Goal: Use online tool/utility: Utilize a website feature to perform a specific function

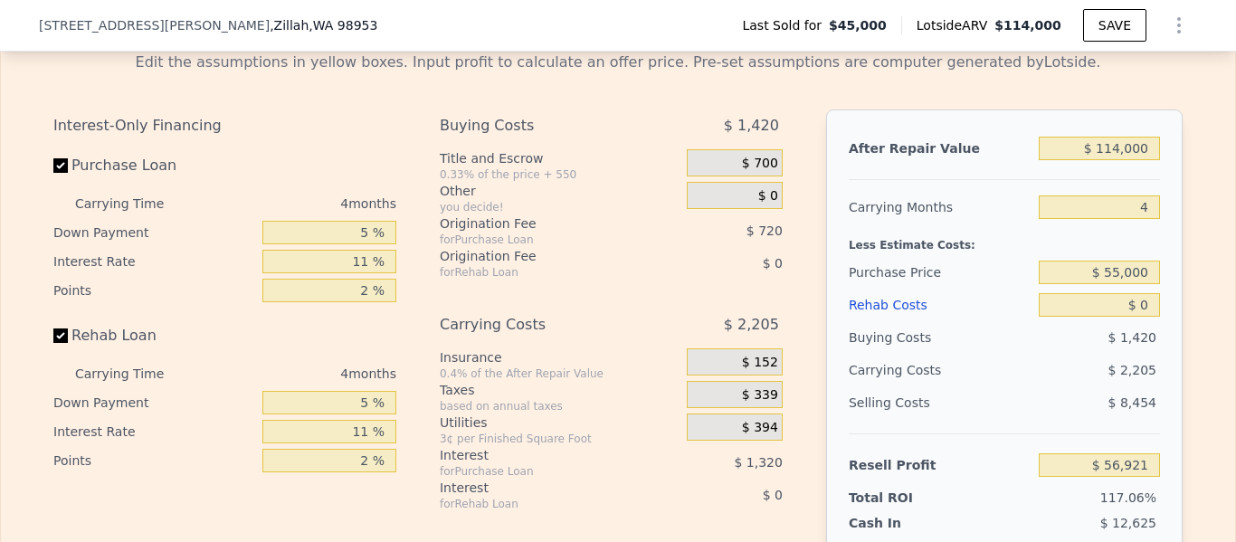
scroll to position [0, 7]
type input "5 %"
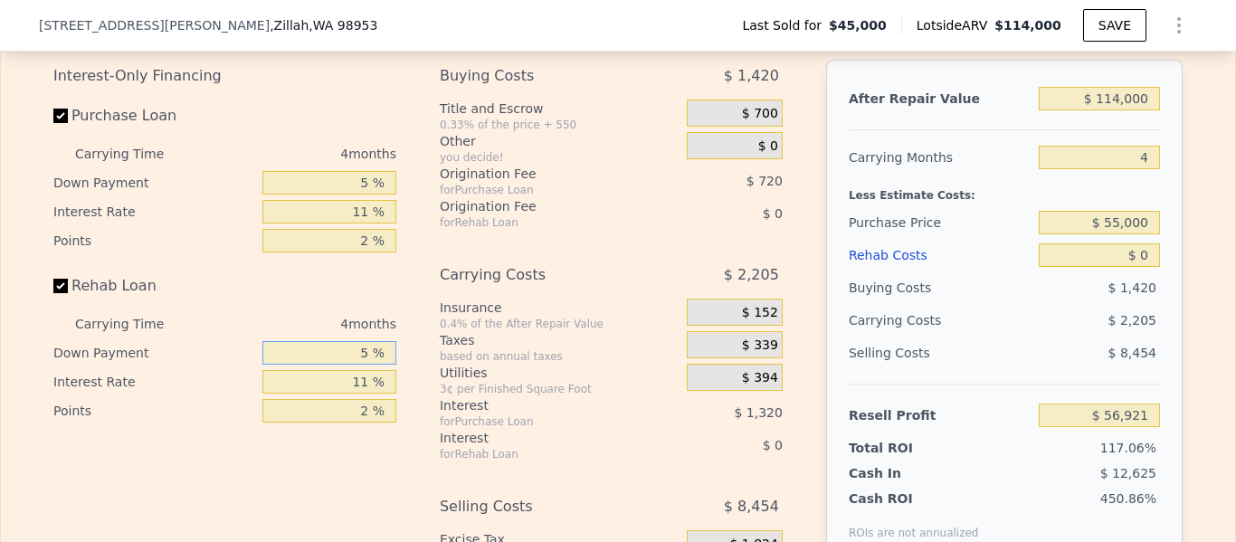
scroll to position [2624, 0]
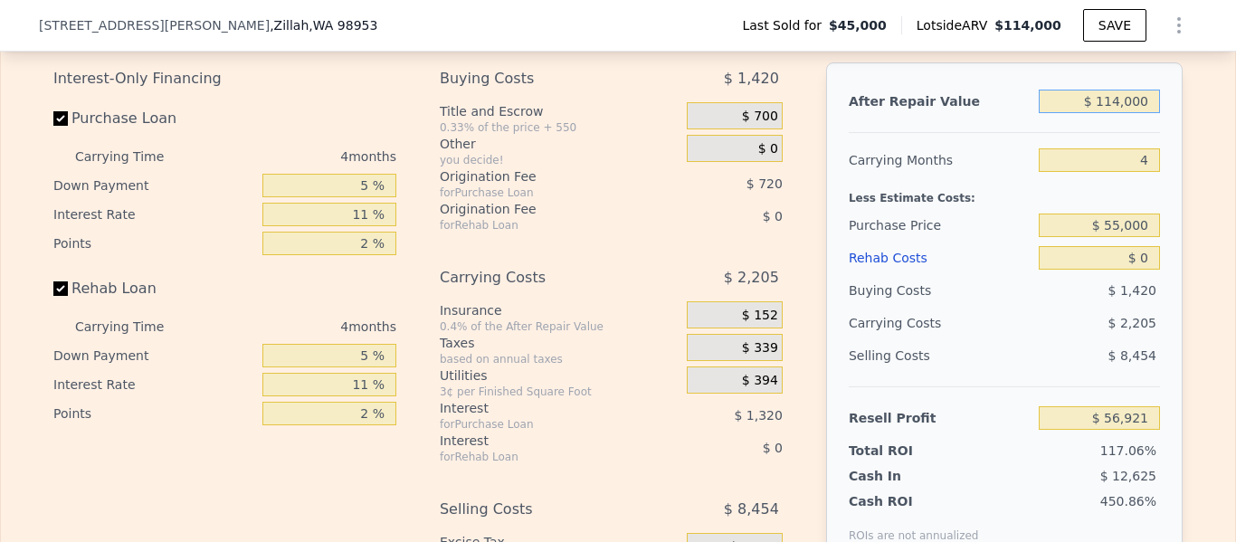
click at [1128, 101] on input "$ 114,000" at bounding box center [1098, 102] width 121 height 24
type input "$ 1,000"
type input "-$ 48,093"
type input "$ 000"
type input "-$ 49,023"
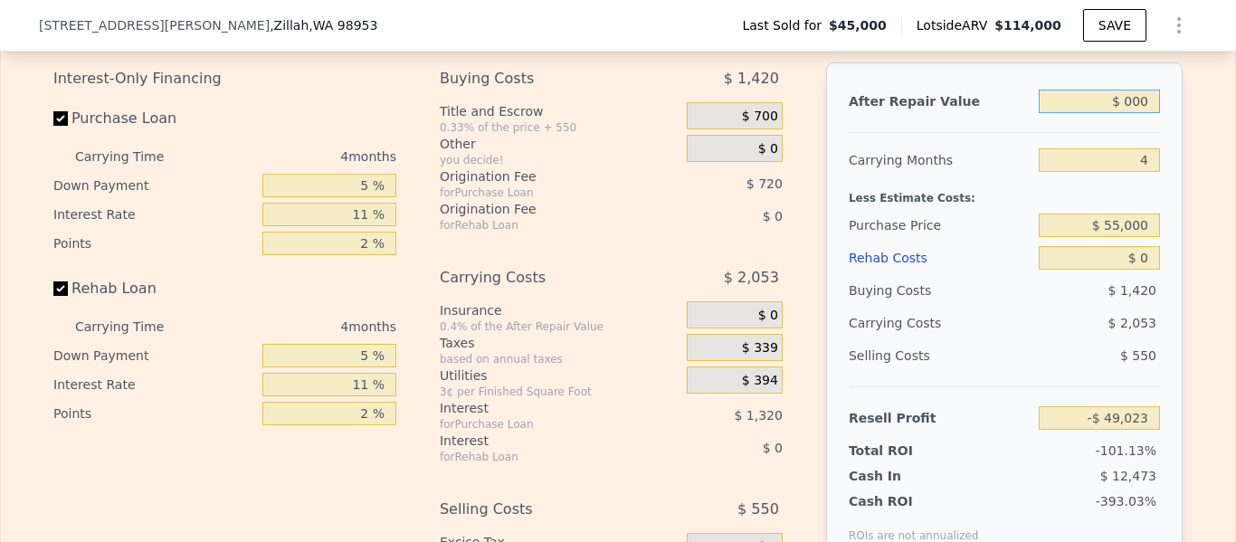
type input "$ 2,000"
type input "-$ 47,165"
type input "$ 20,000"
type input "-$ 30,437"
type input "$ 200,000"
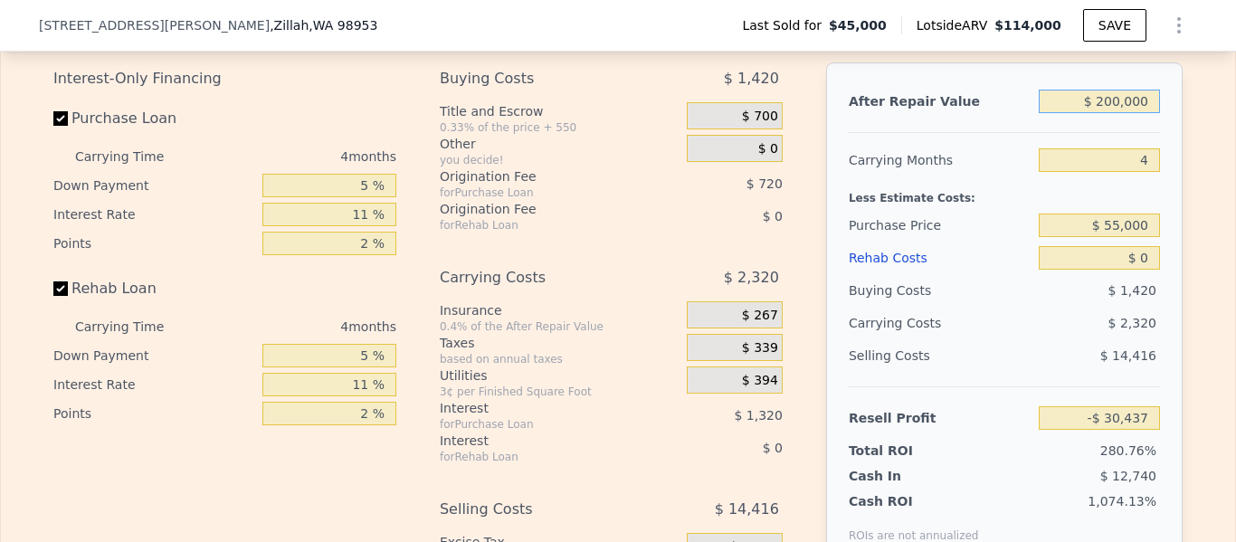
type input "$ 136,844"
type input "$ 200,000"
click at [1146, 256] on input "$ 0" at bounding box center [1098, 258] width 121 height 24
type input "$ 07"
type input "$ 136,837"
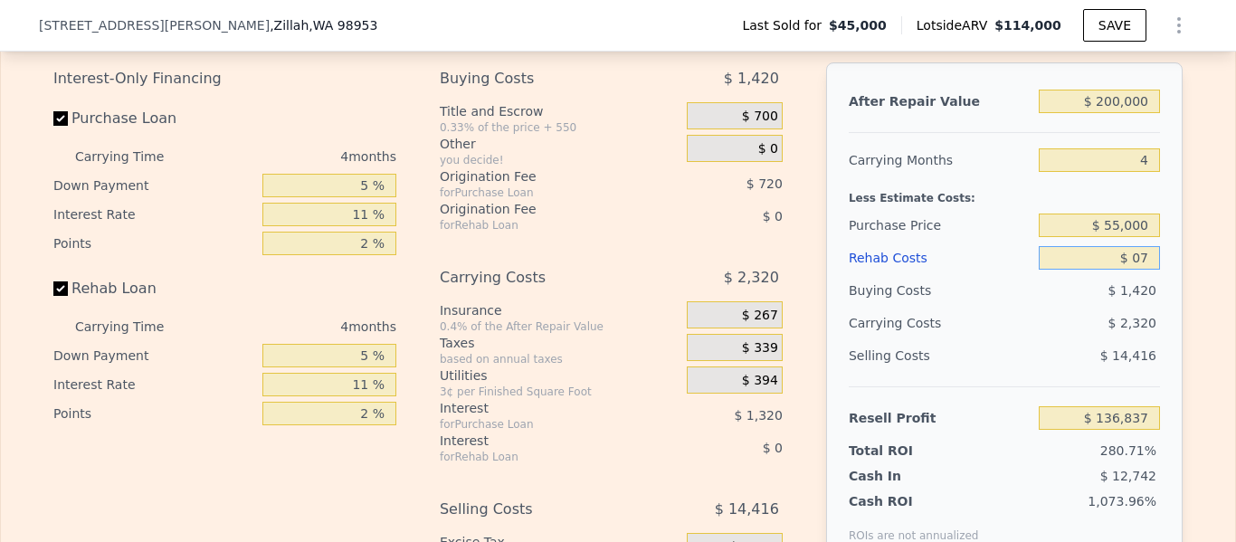
type input "$ 075"
type input "$ 136,764"
type input "$ 07,500"
type input "$ 136,058"
type input "$ 075,000"
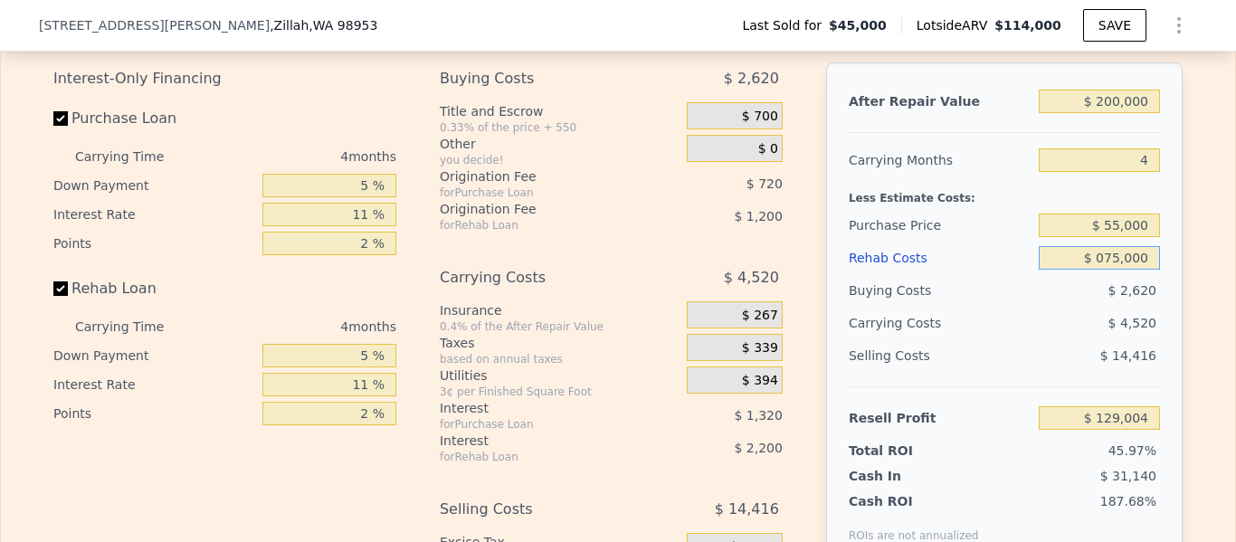
type input "$ 58,444"
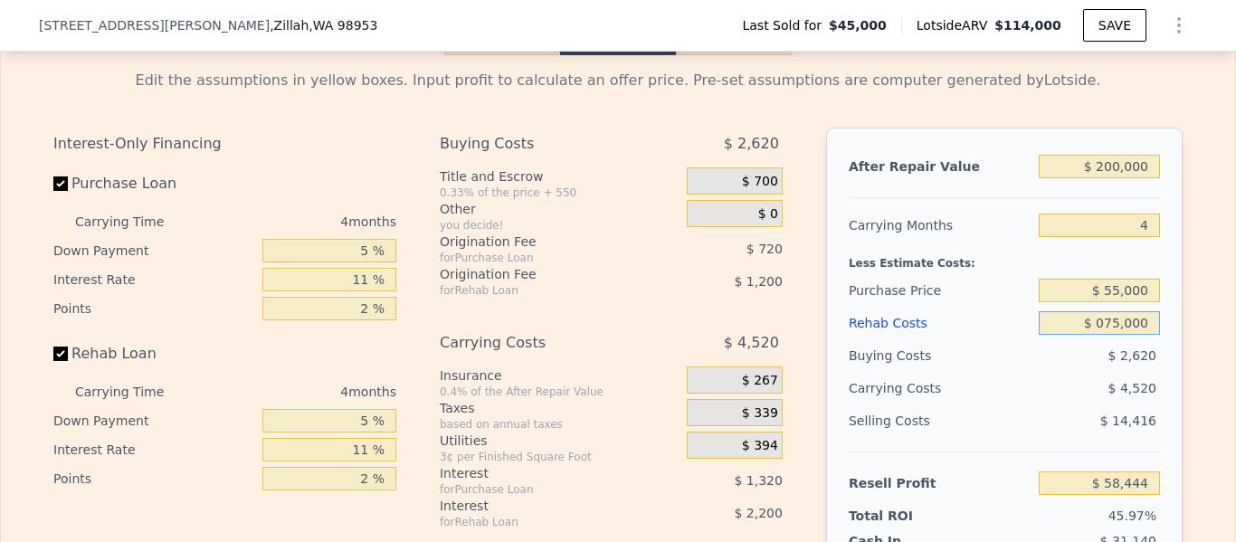
scroll to position [2554, 0]
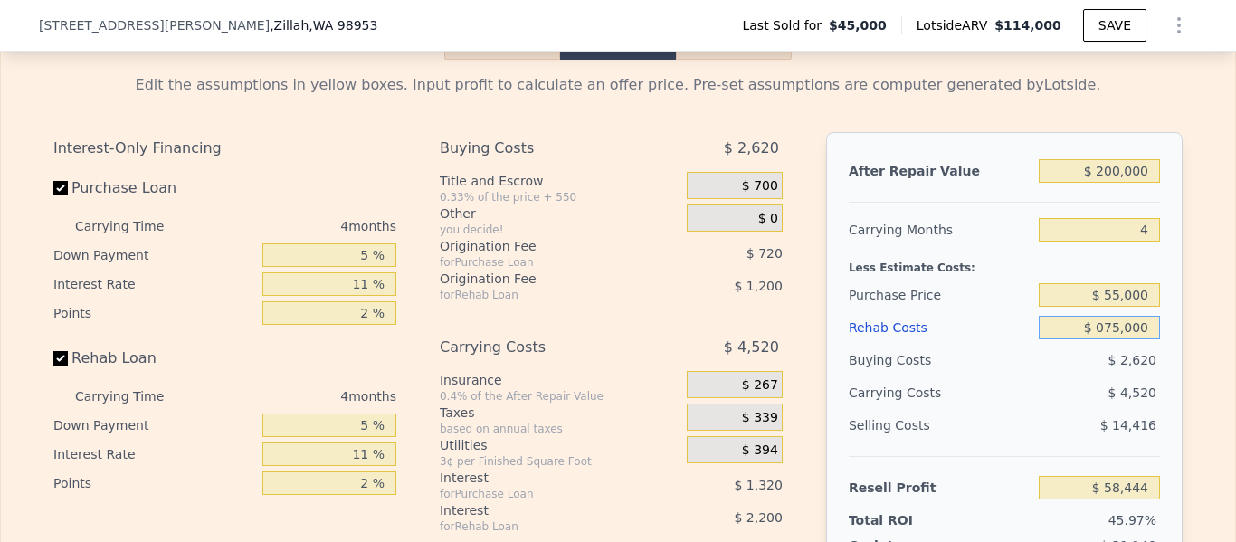
click at [1109, 325] on input "$ 075,000" at bounding box center [1098, 328] width 121 height 24
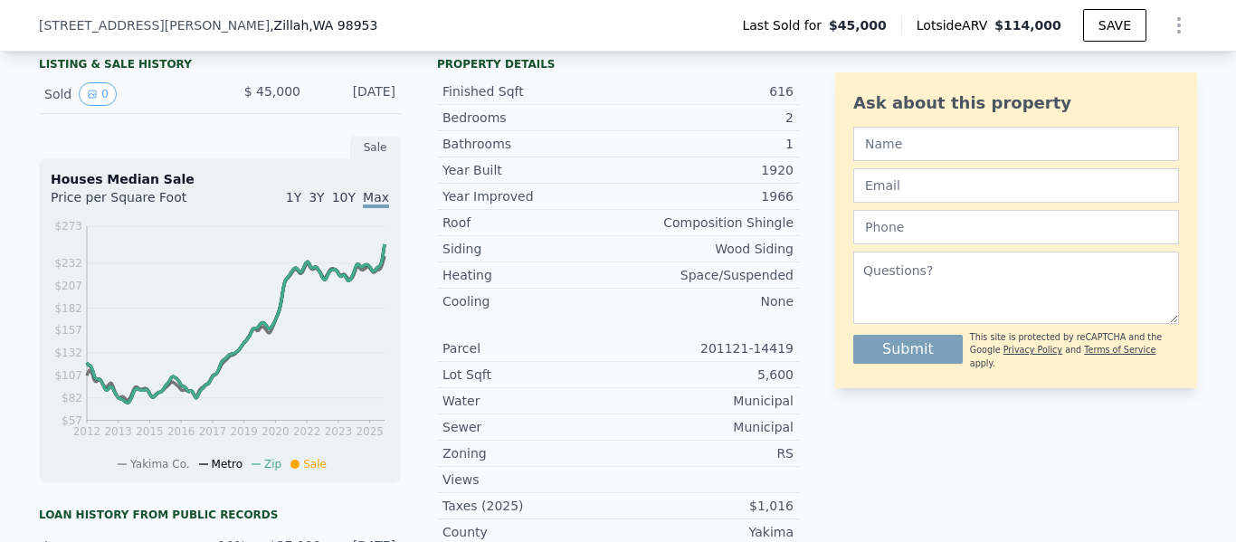
scroll to position [6, 0]
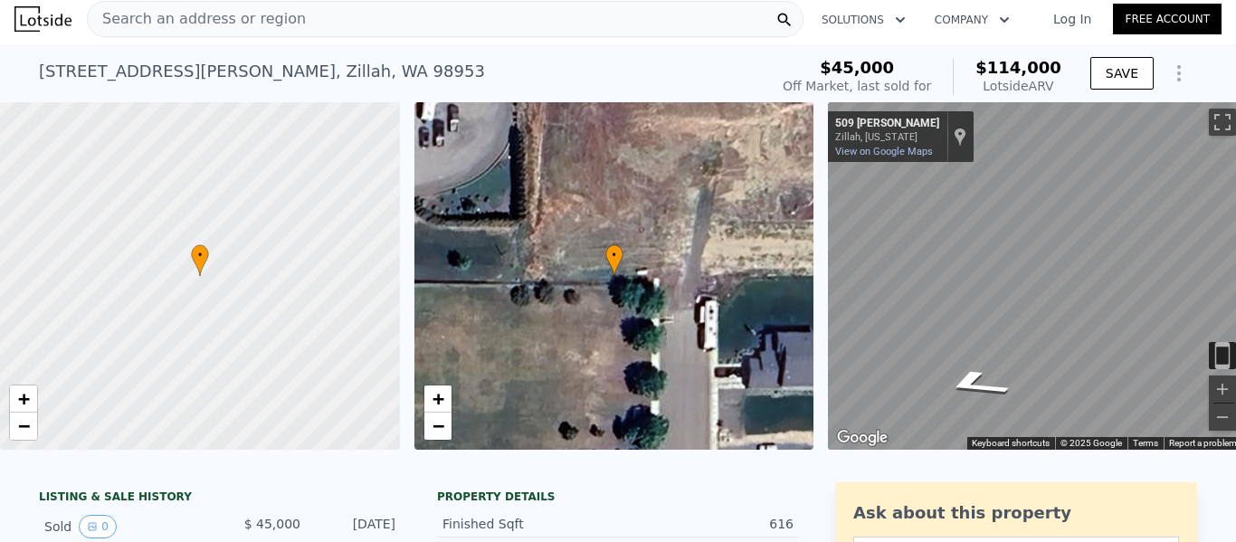
type input "$ 75,000"
